Goal: Find contact information: Find contact information

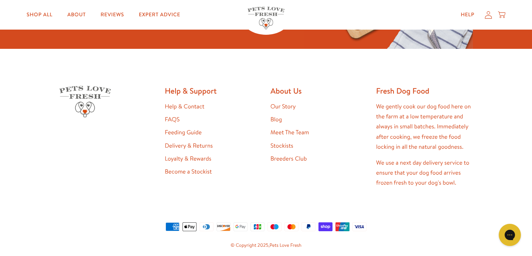
scroll to position [1436, 0]
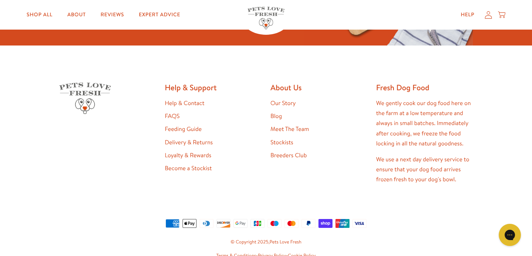
click at [286, 142] on link "Stockists" at bounding box center [281, 142] width 23 height 8
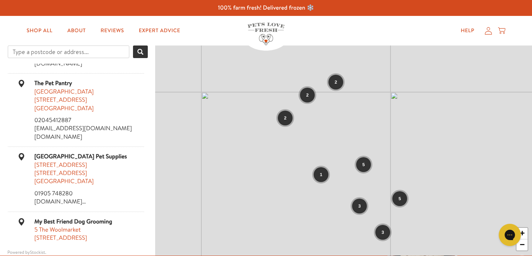
scroll to position [391, 0]
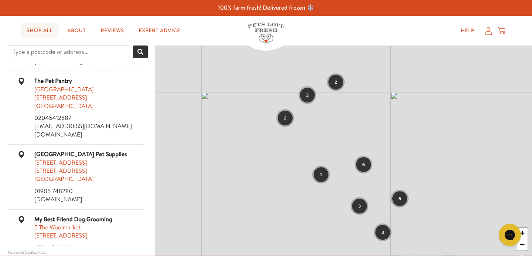
click at [42, 29] on link "Shop All" at bounding box center [40, 30] width 38 height 15
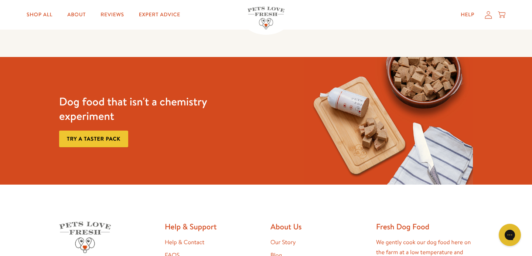
scroll to position [1257, 0]
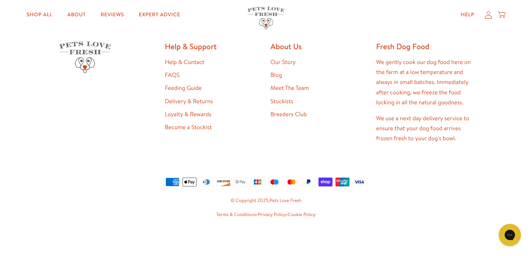
click at [288, 87] on link "Meet The Team" at bounding box center [289, 88] width 38 height 8
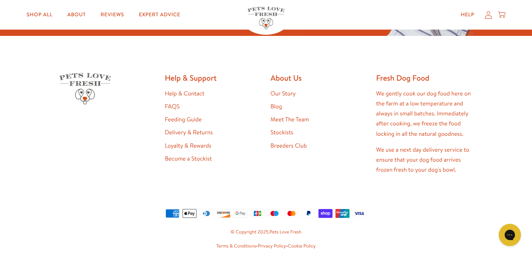
scroll to position [766, 0]
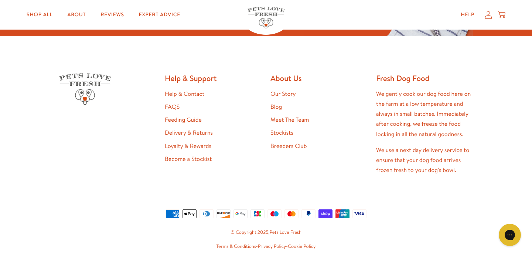
click at [184, 90] on link "Help & Contact" at bounding box center [185, 94] width 40 height 8
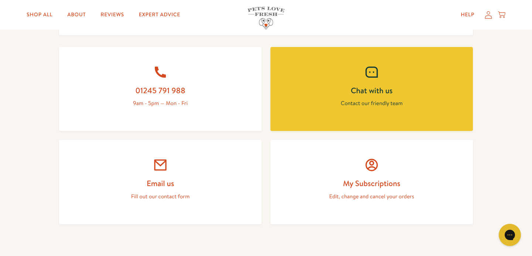
scroll to position [315, 0]
